Goal: Check status

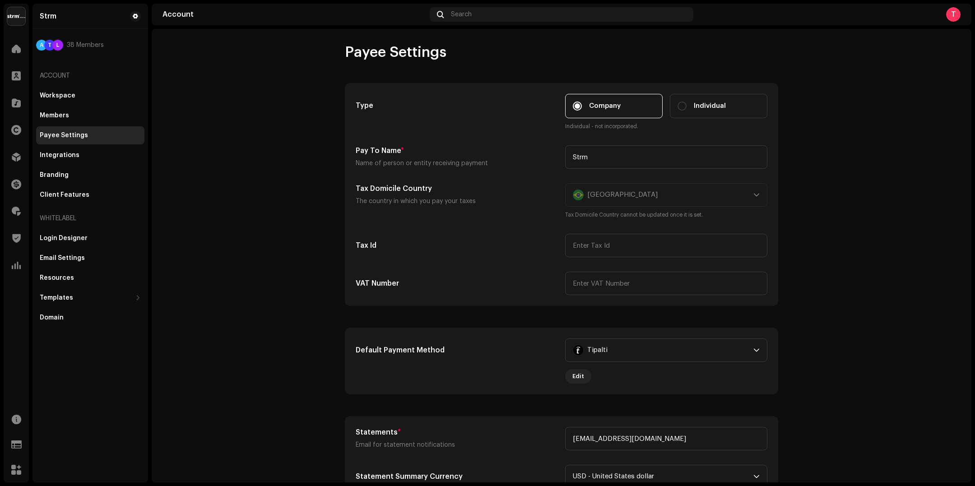
click at [272, 333] on account-payee-settings "Payee Settings Type Company Individual Individual - not incorporated. Pay To Na…" at bounding box center [561, 394] width 819 height 703
